Goal: Information Seeking & Learning: Learn about a topic

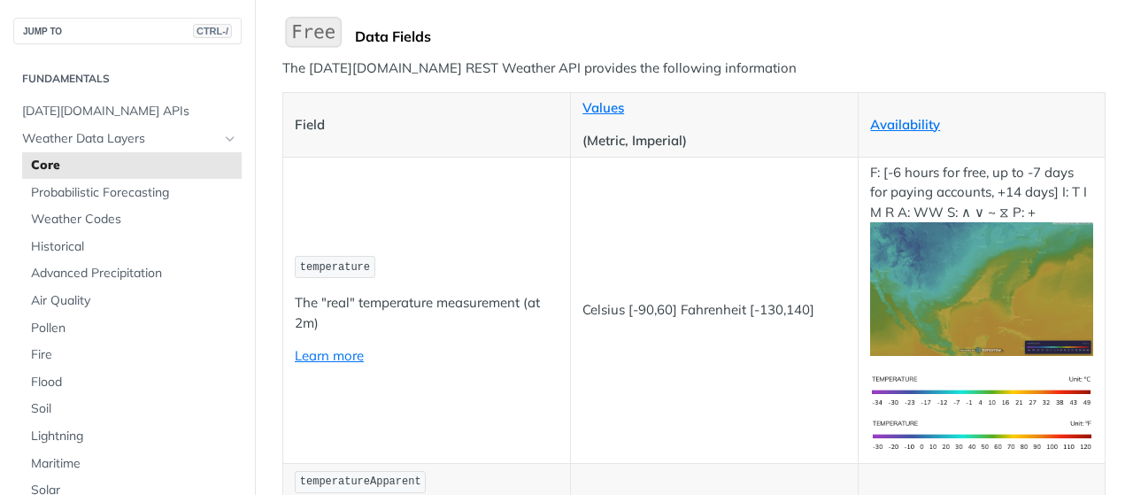
scroll to position [89, 0]
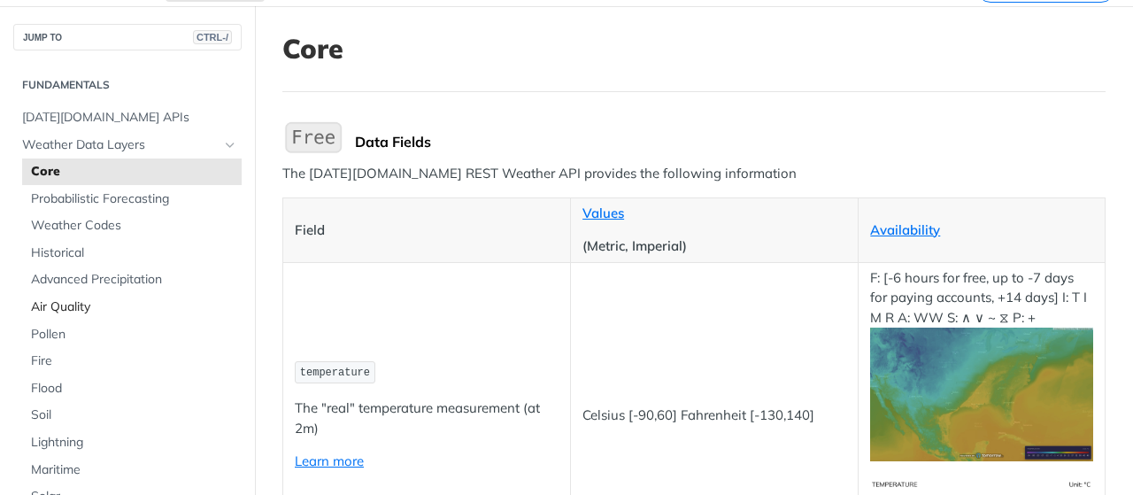
click at [78, 312] on span "Air Quality" at bounding box center [134, 307] width 206 height 18
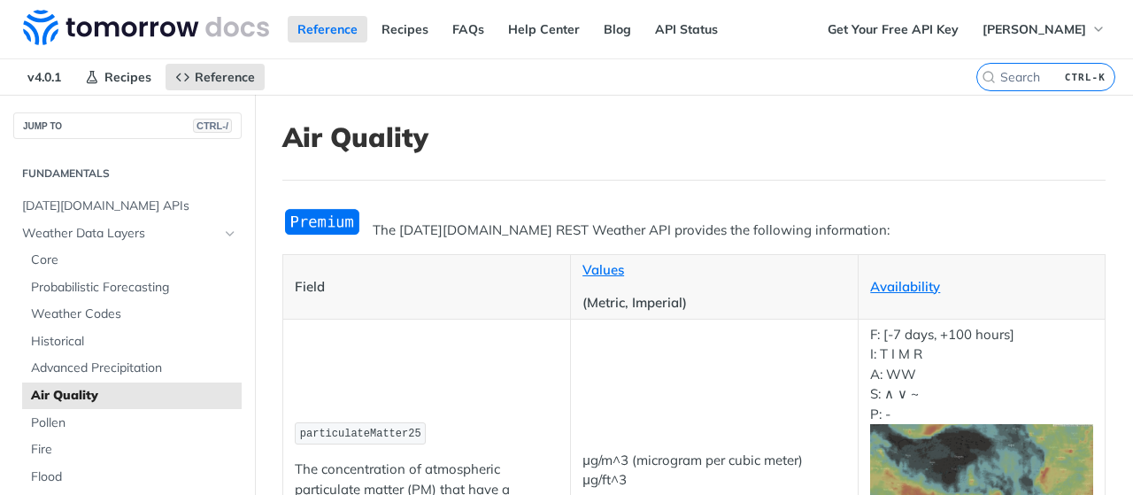
scroll to position [89, 0]
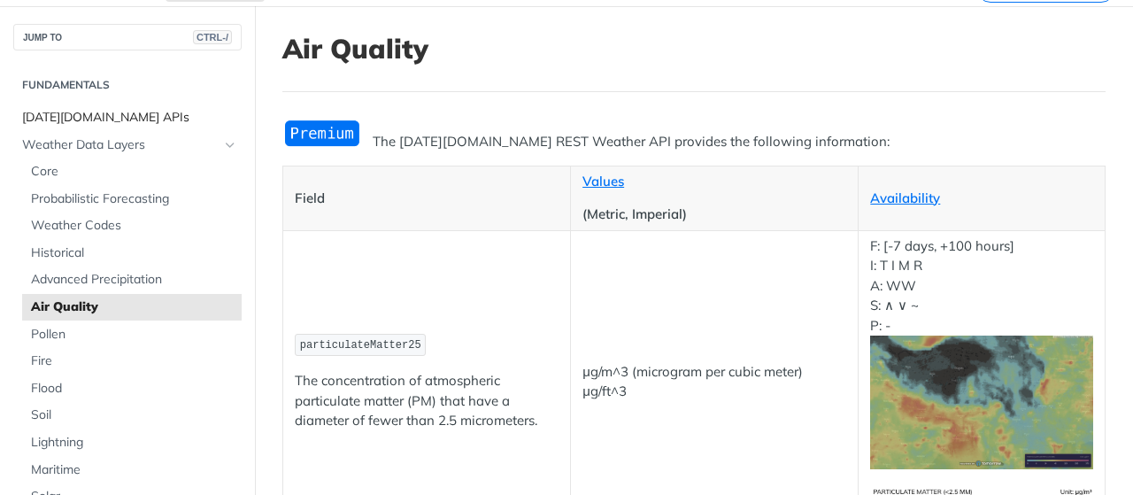
click at [74, 114] on span "[DATE][DOMAIN_NAME] APIs" at bounding box center [129, 118] width 215 height 18
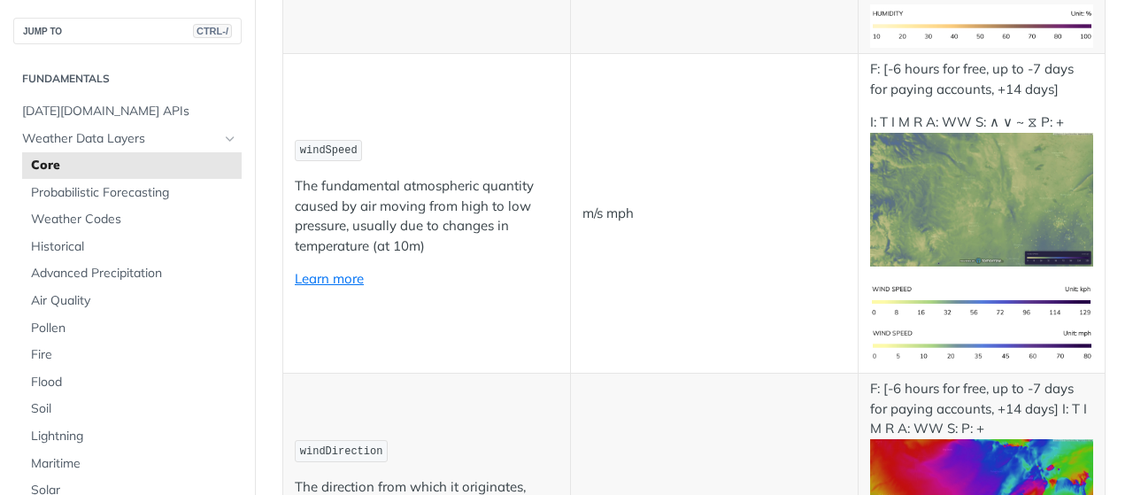
scroll to position [1416, 0]
